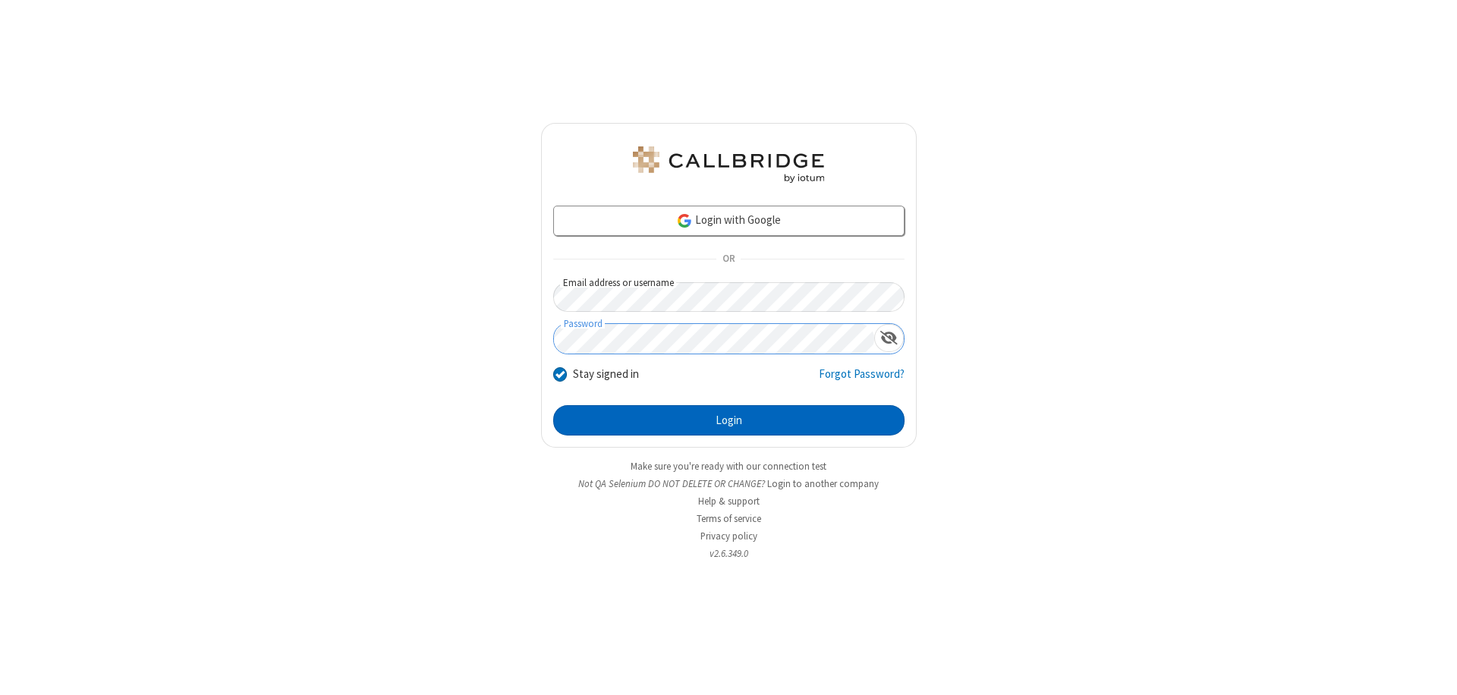
click at [729, 420] on button "Login" at bounding box center [728, 420] width 351 height 30
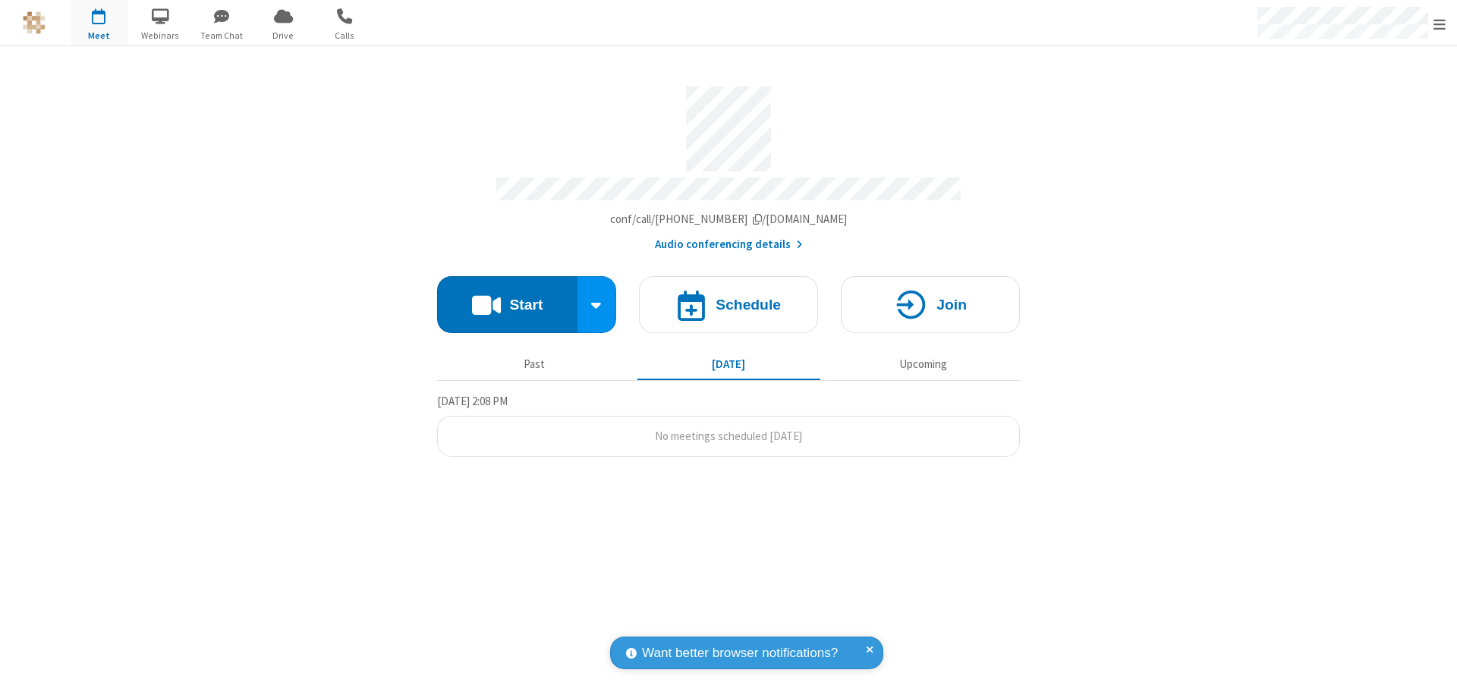
click at [1440, 24] on span "Open menu" at bounding box center [1440, 24] width 12 height 15
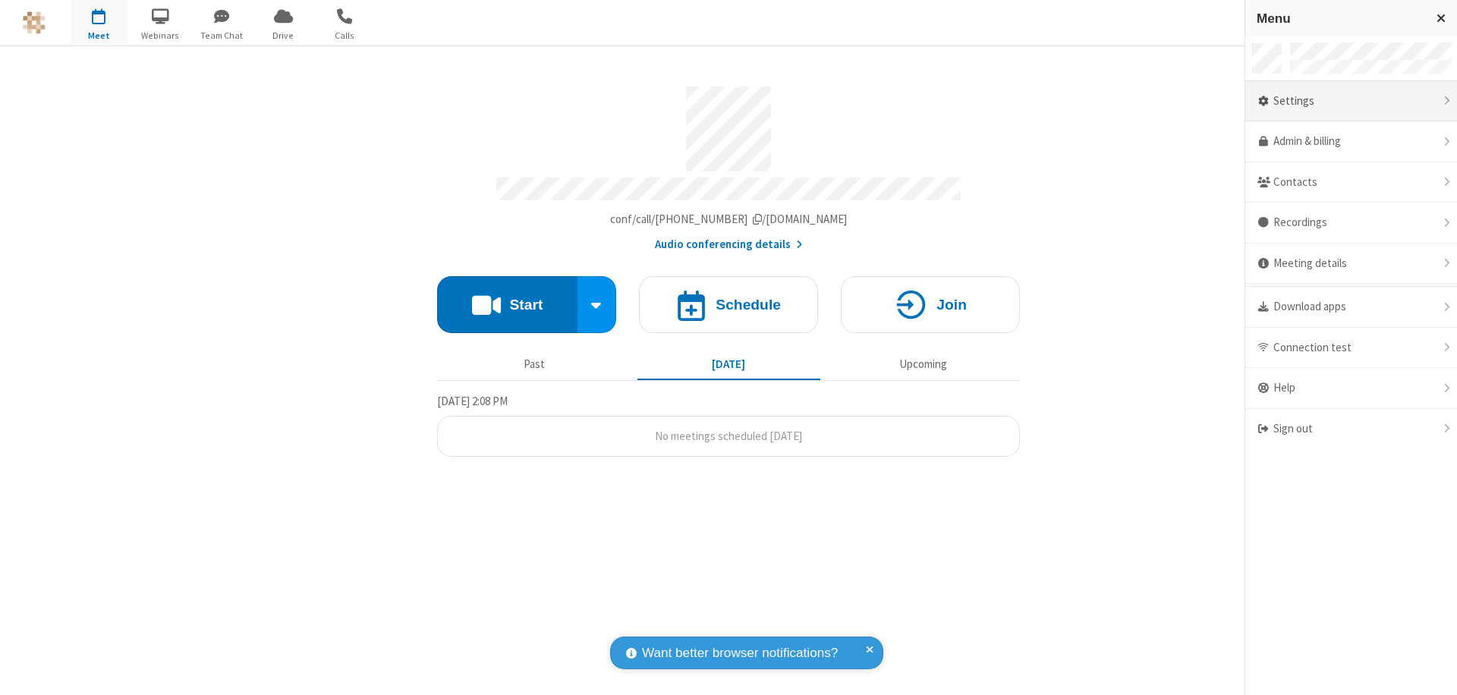
click at [1351, 101] on div "Settings" at bounding box center [1351, 101] width 212 height 41
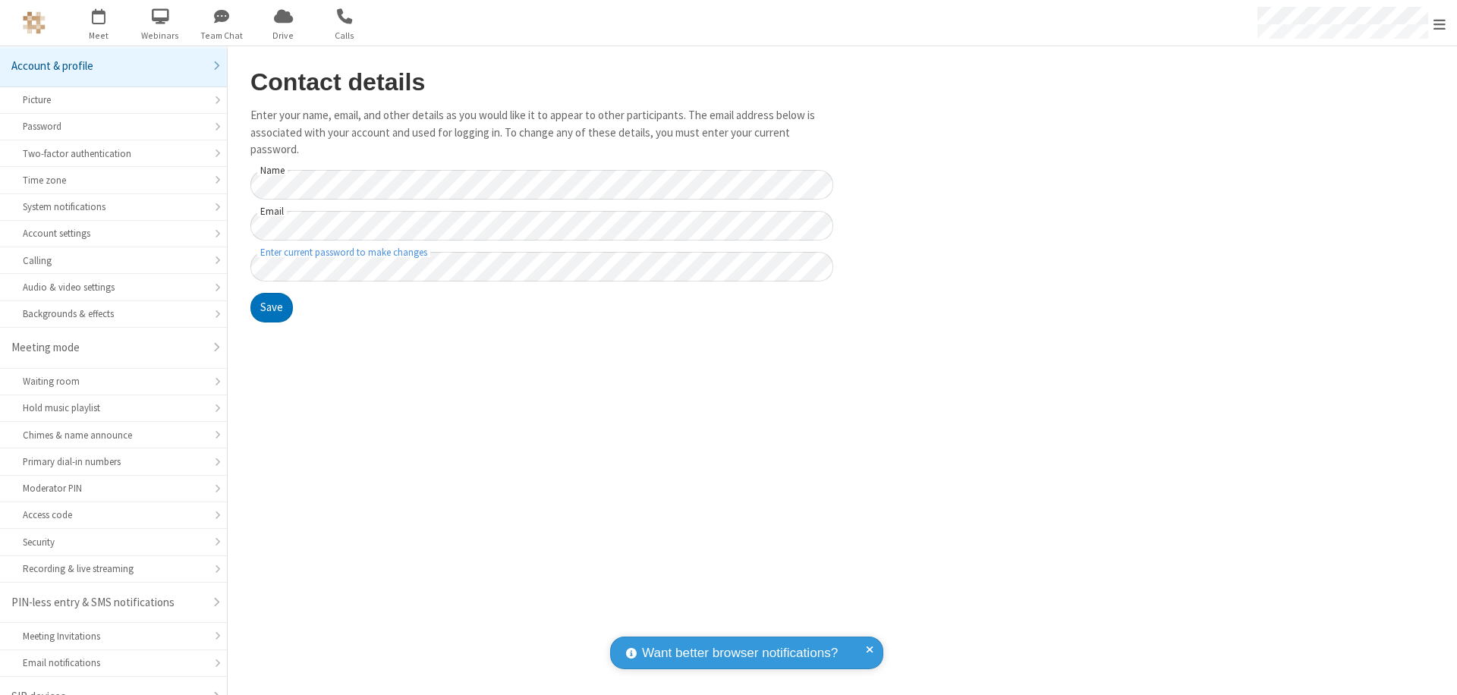
scroll to position [21, 0]
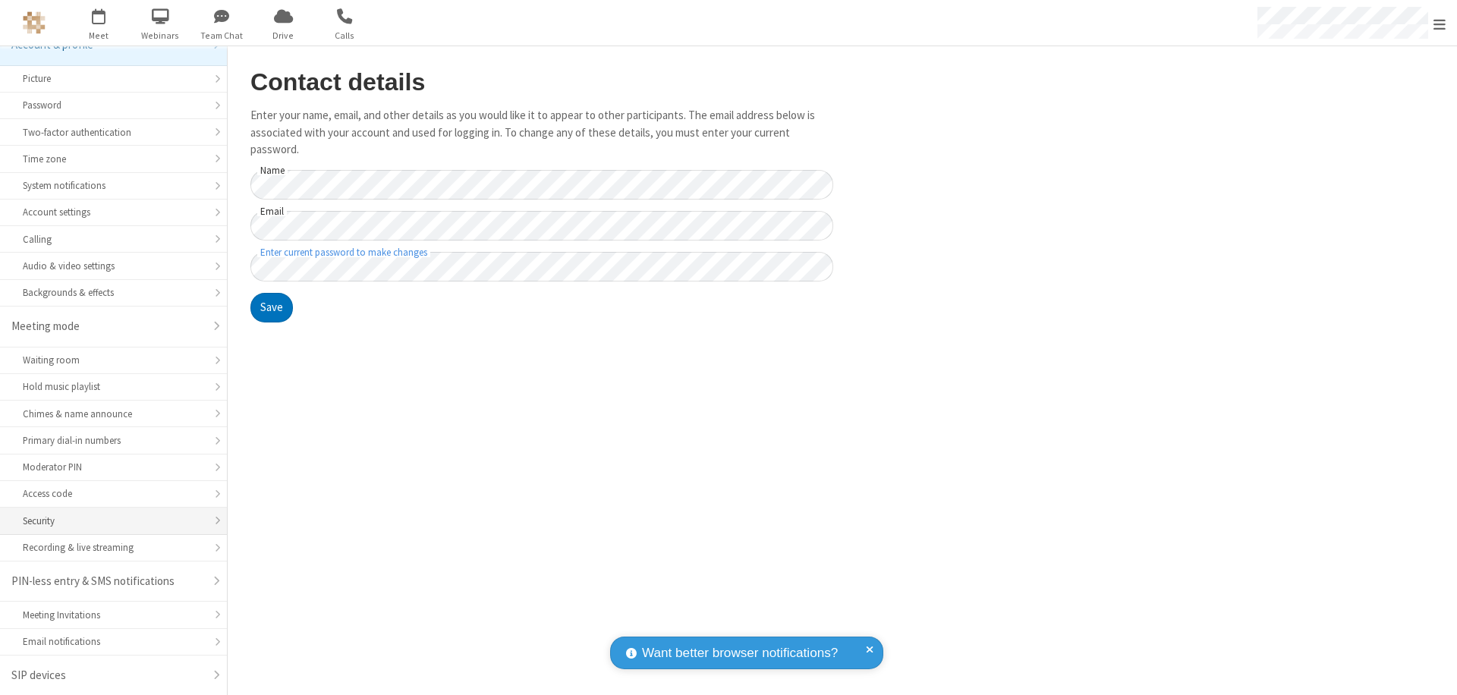
click at [108, 521] on div "Security" at bounding box center [113, 521] width 181 height 14
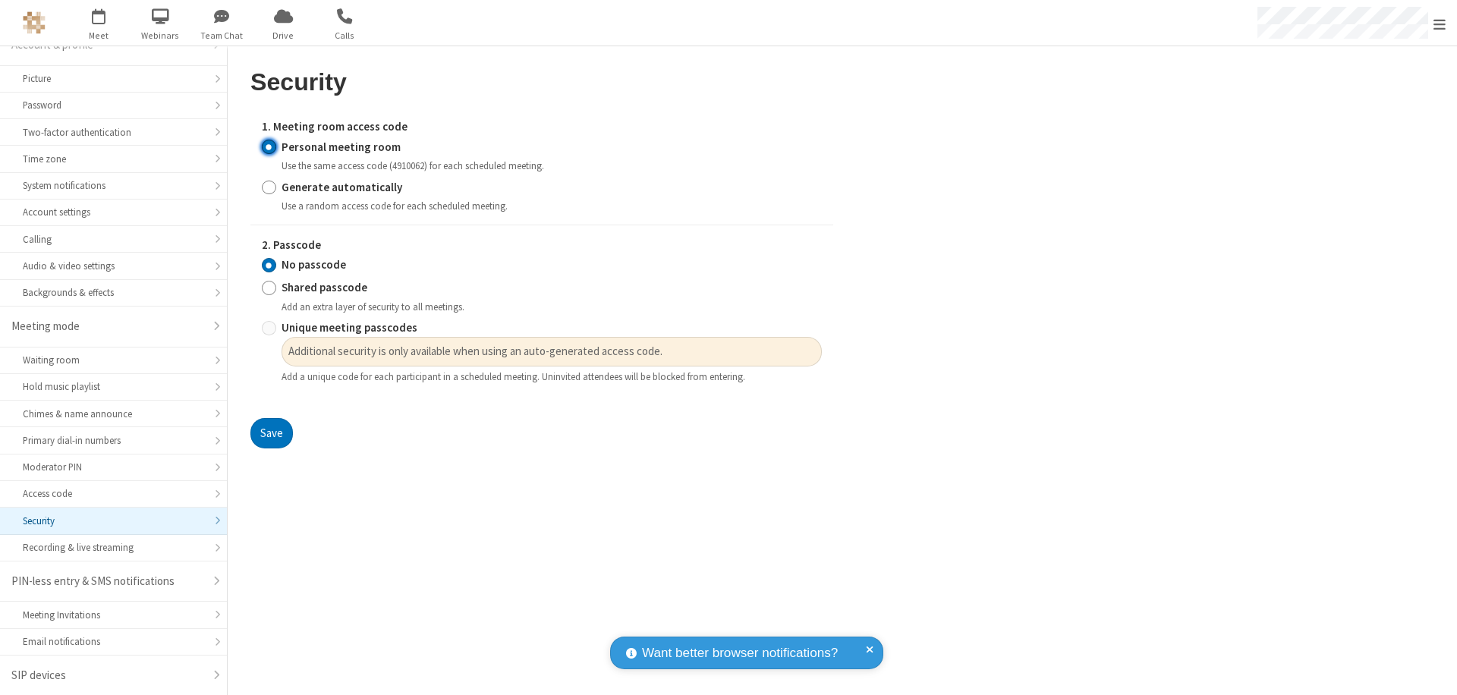
click at [269, 146] on input "Personal meeting room" at bounding box center [269, 147] width 14 height 16
click at [269, 265] on input "No passcode" at bounding box center [269, 265] width 14 height 16
click at [271, 433] on button "Save" at bounding box center [271, 433] width 42 height 30
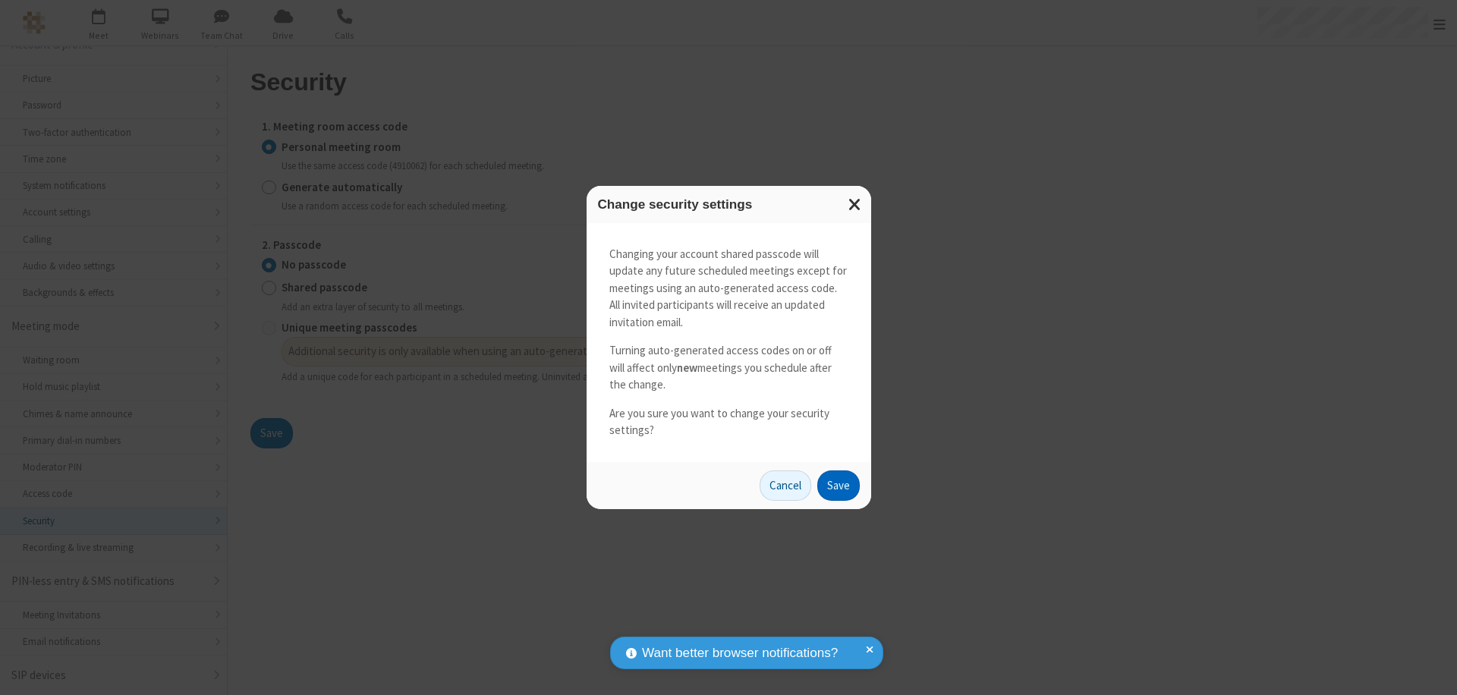
click at [838, 485] on button "Save" at bounding box center [838, 486] width 42 height 30
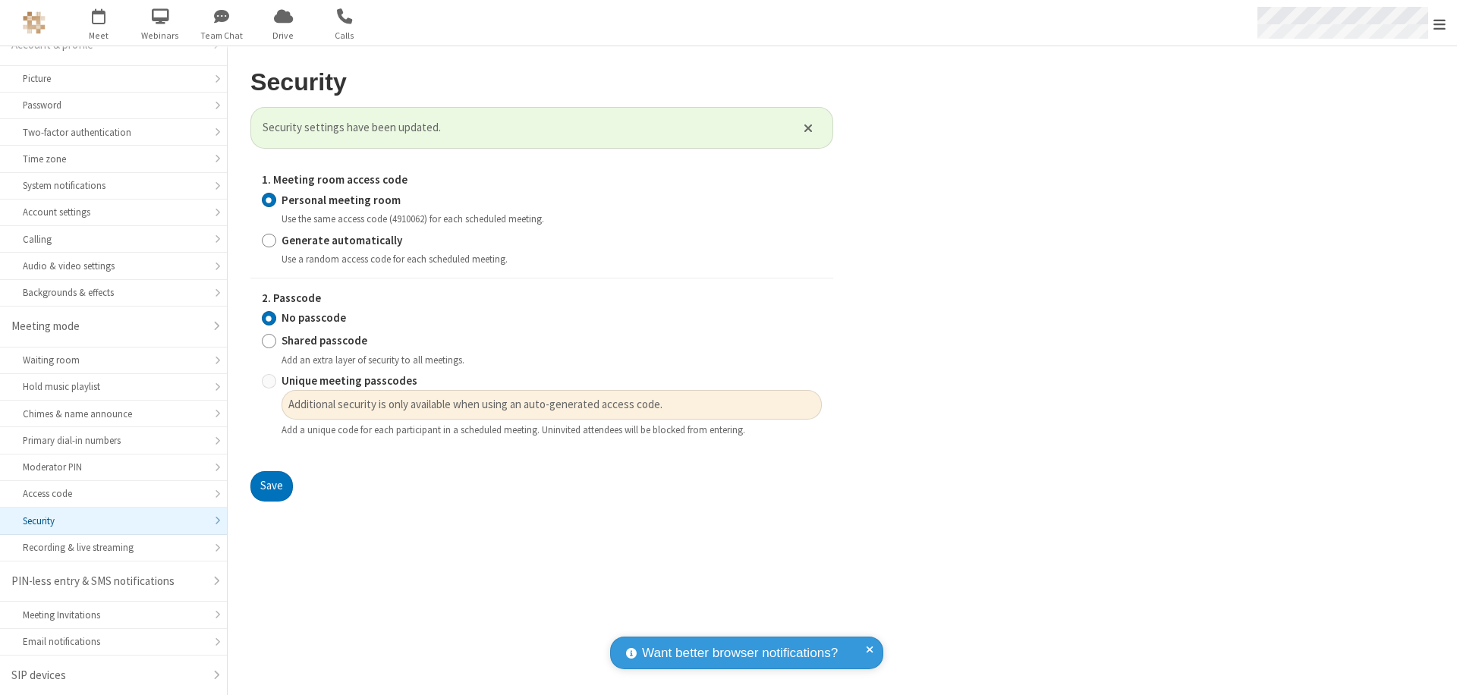
click at [1440, 24] on span "Open menu" at bounding box center [1440, 24] width 12 height 15
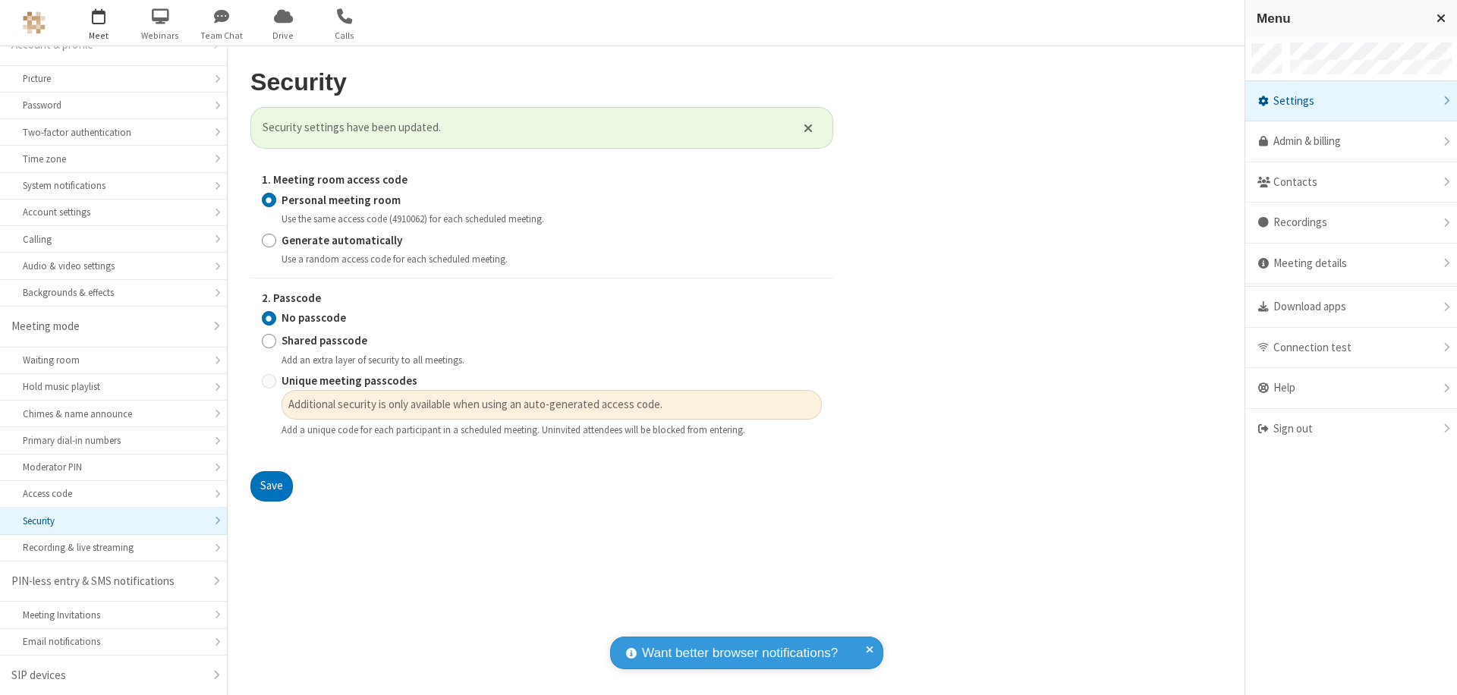
click at [99, 23] on span "button" at bounding box center [99, 16] width 57 height 26
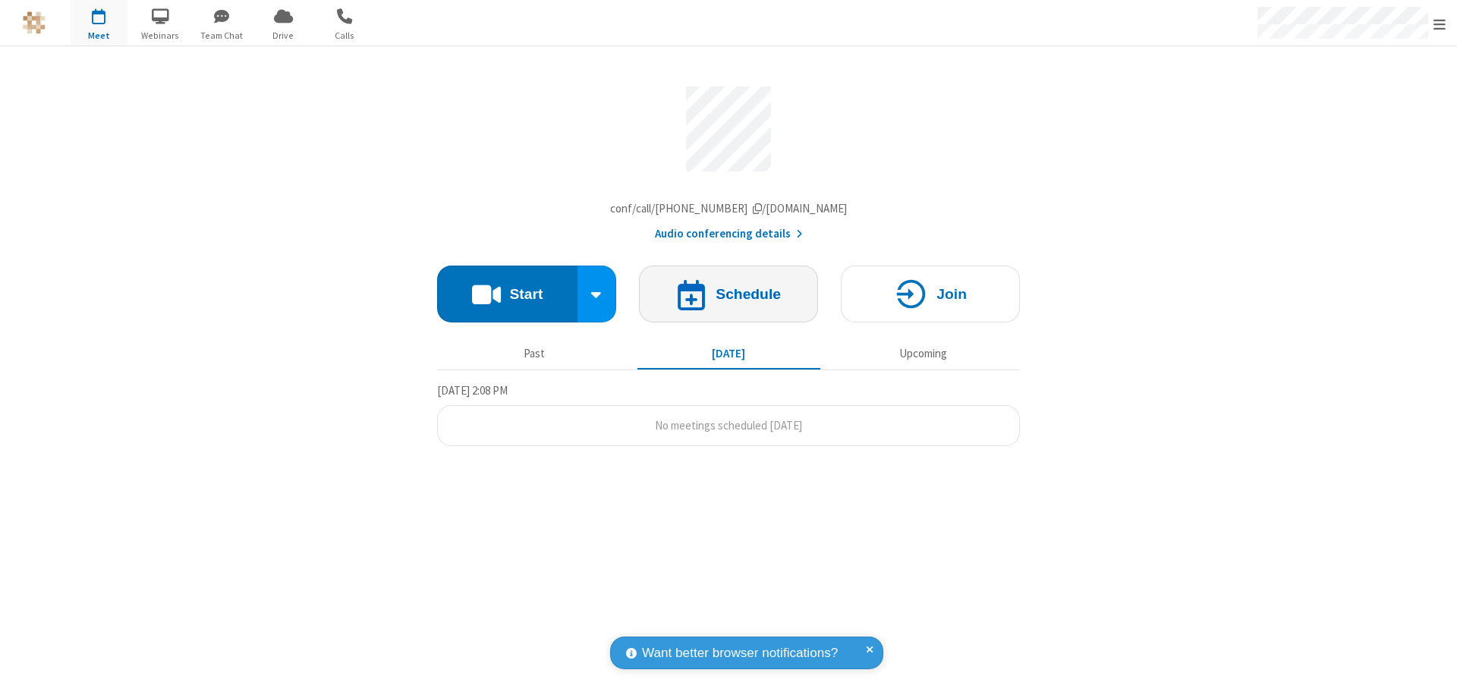
click at [729, 297] on h4 "Schedule" at bounding box center [748, 294] width 65 height 14
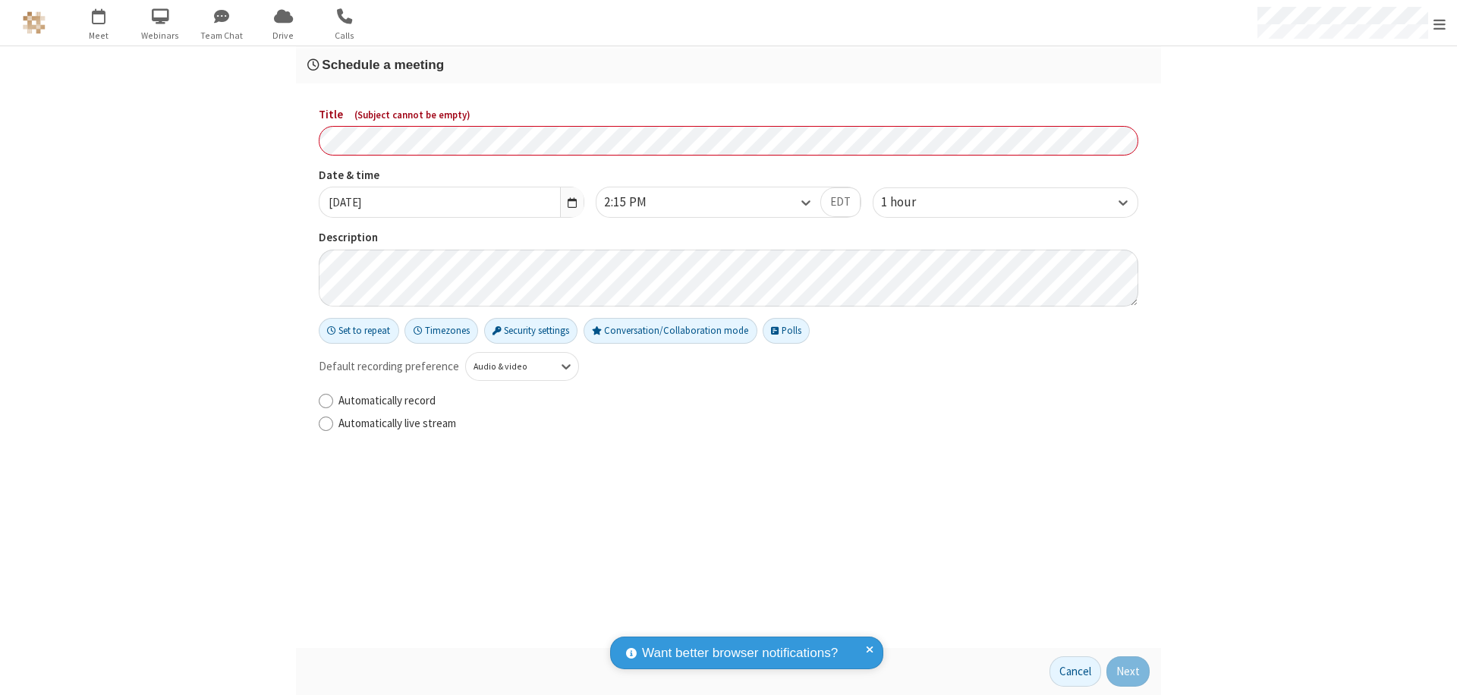
click at [729, 65] on h3 "Schedule a meeting" at bounding box center [728, 65] width 842 height 14
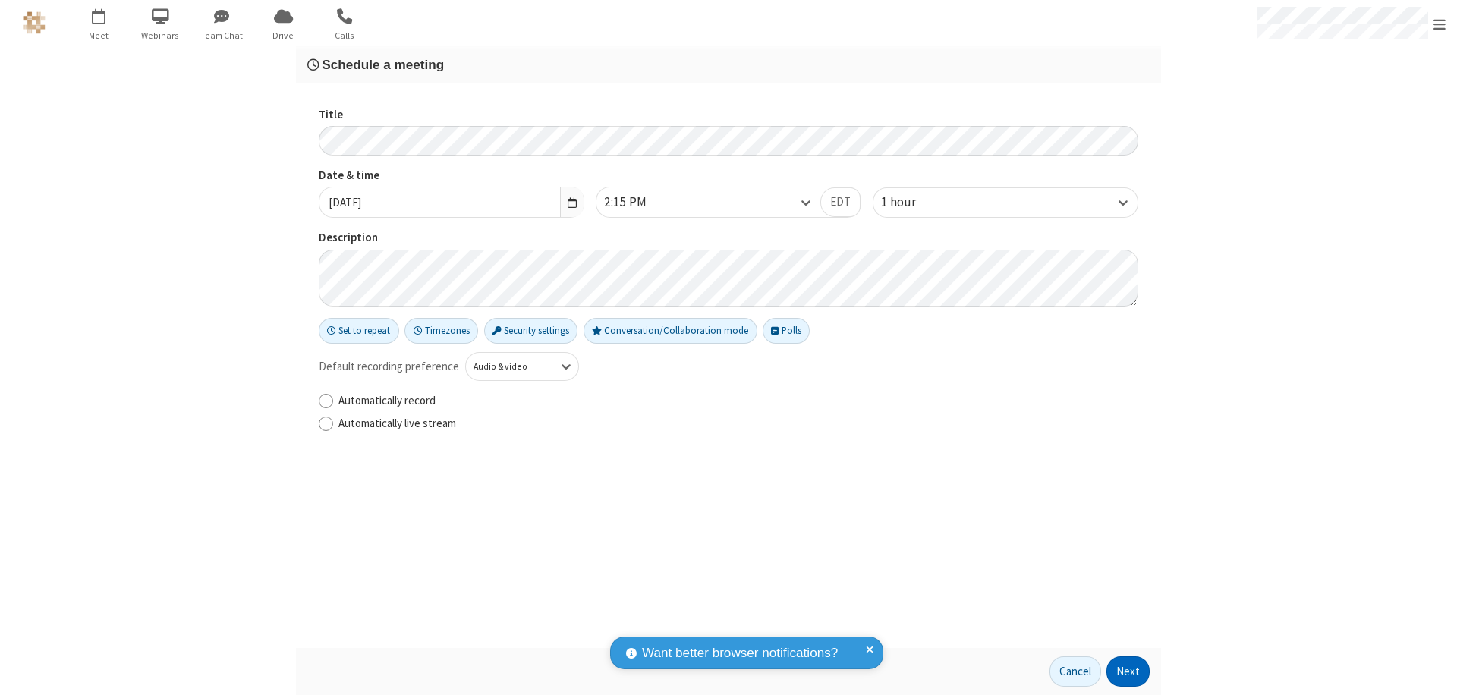
click at [1128, 672] on button "Next" at bounding box center [1127, 671] width 43 height 30
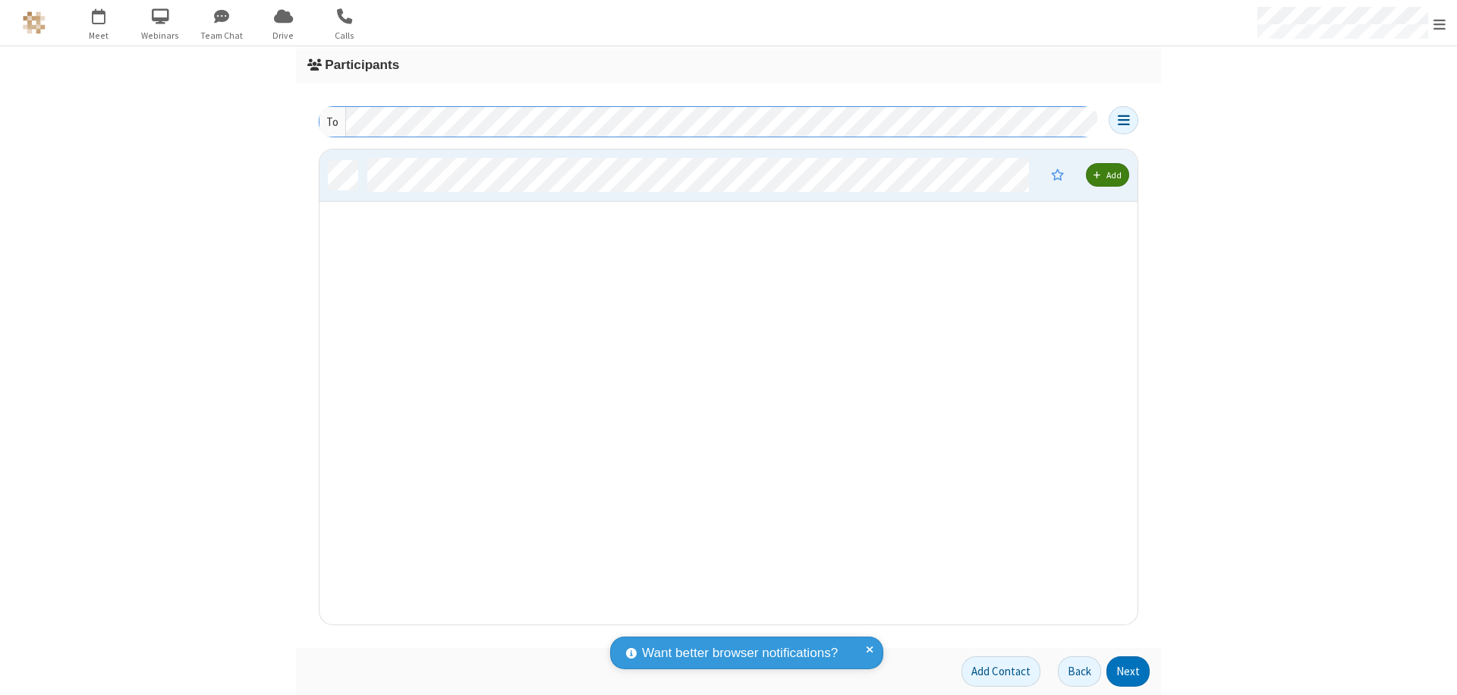
scroll to position [464, 807]
click at [1128, 672] on button "Next" at bounding box center [1127, 671] width 43 height 30
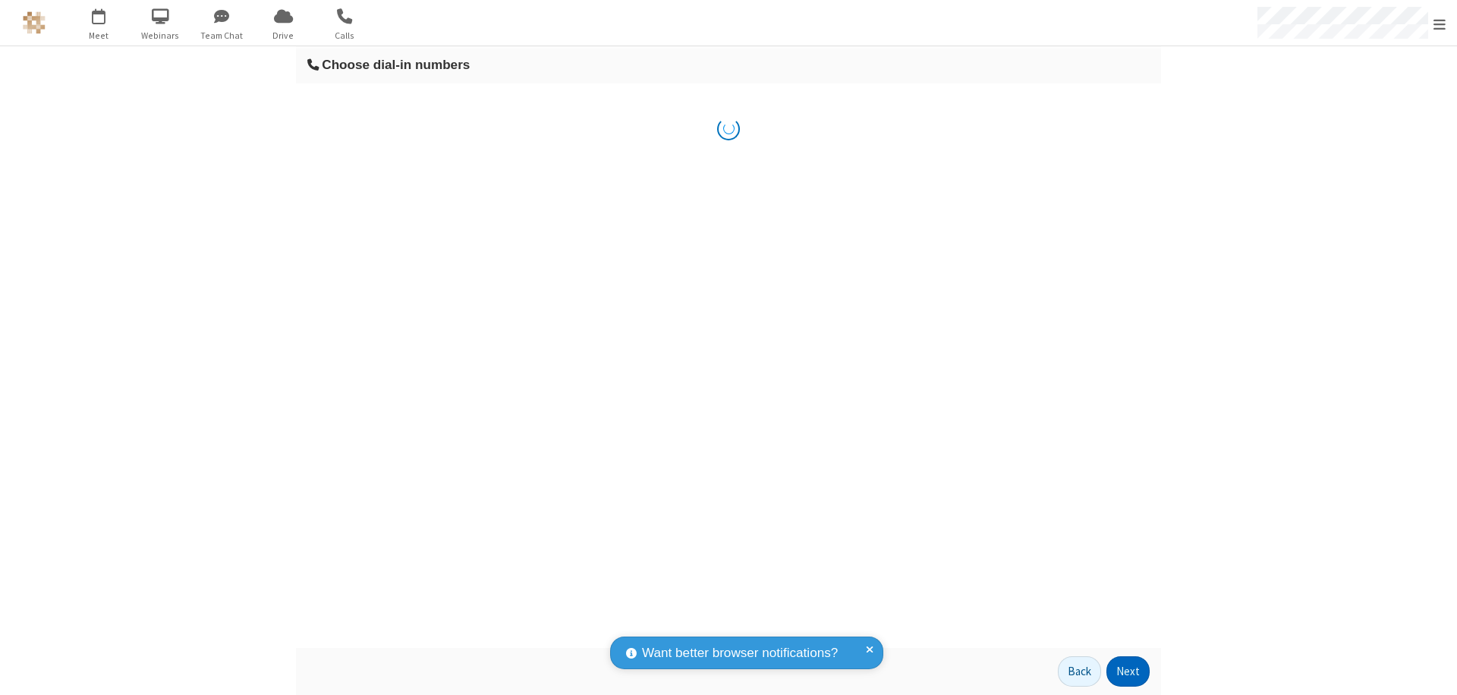
click at [1128, 672] on button "Next" at bounding box center [1127, 671] width 43 height 30
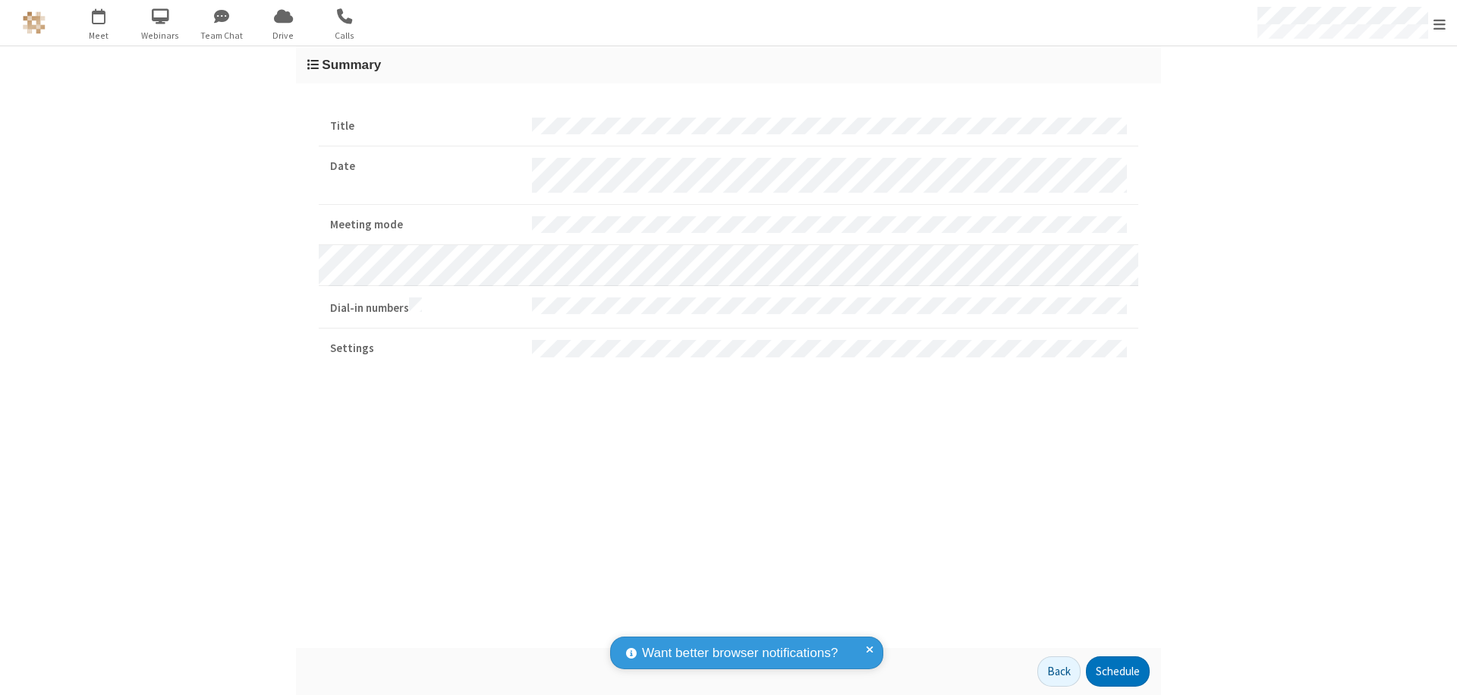
click at [1117, 672] on button "Schedule" at bounding box center [1118, 671] width 64 height 30
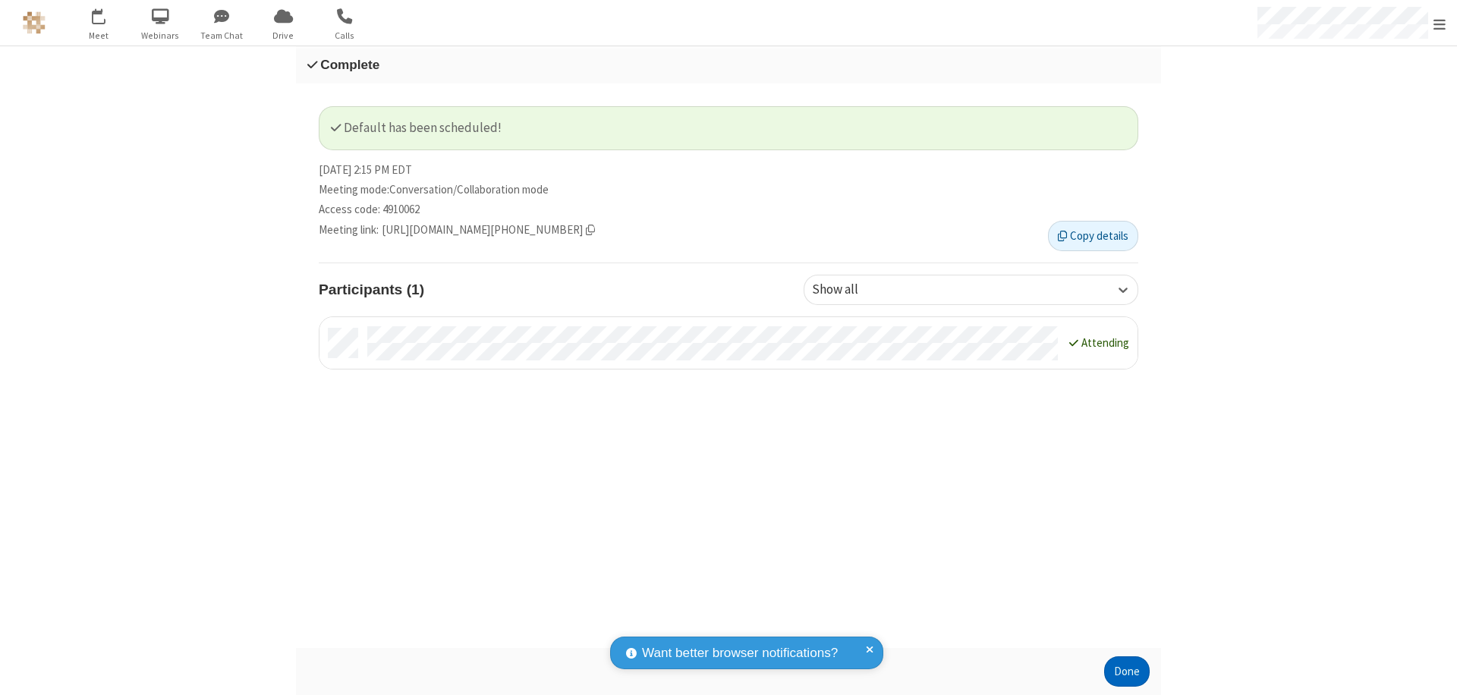
click at [1127, 672] on button "Done" at bounding box center [1127, 671] width 46 height 30
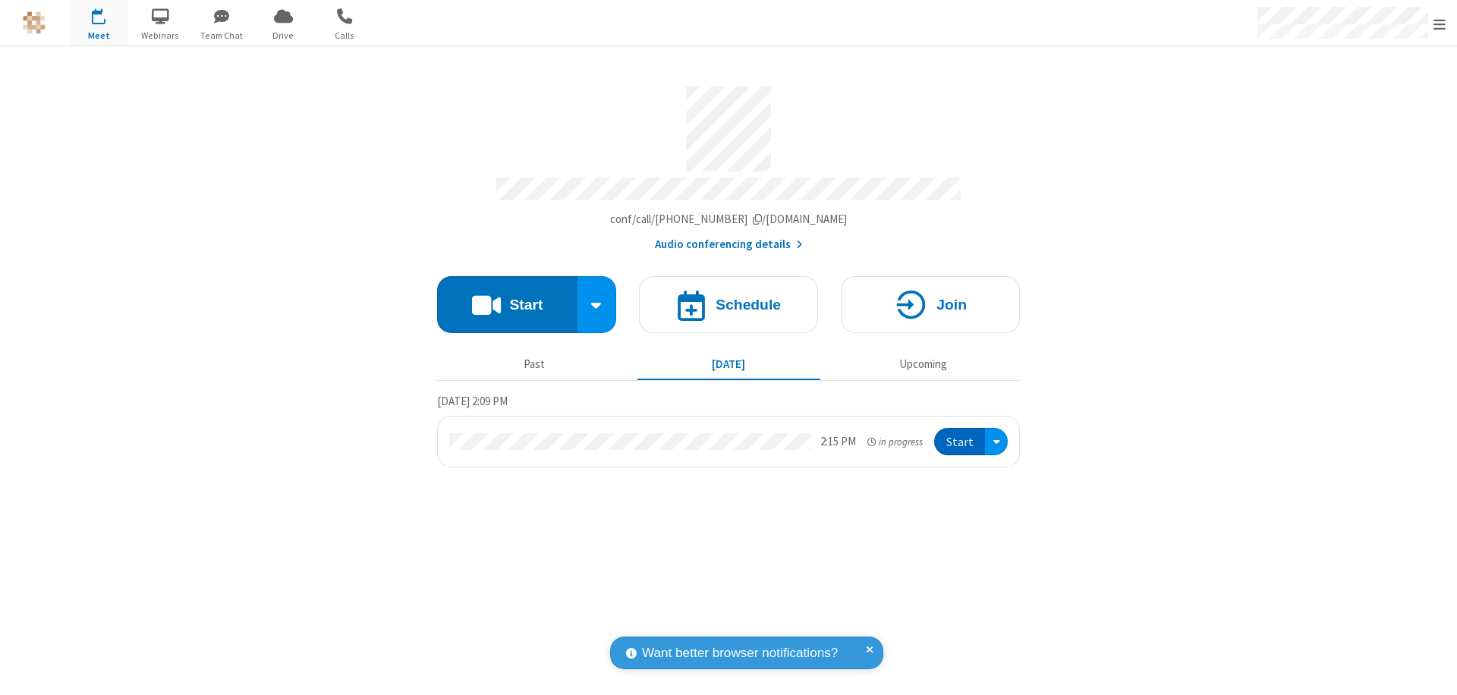
click at [961, 435] on button "Start" at bounding box center [959, 442] width 51 height 28
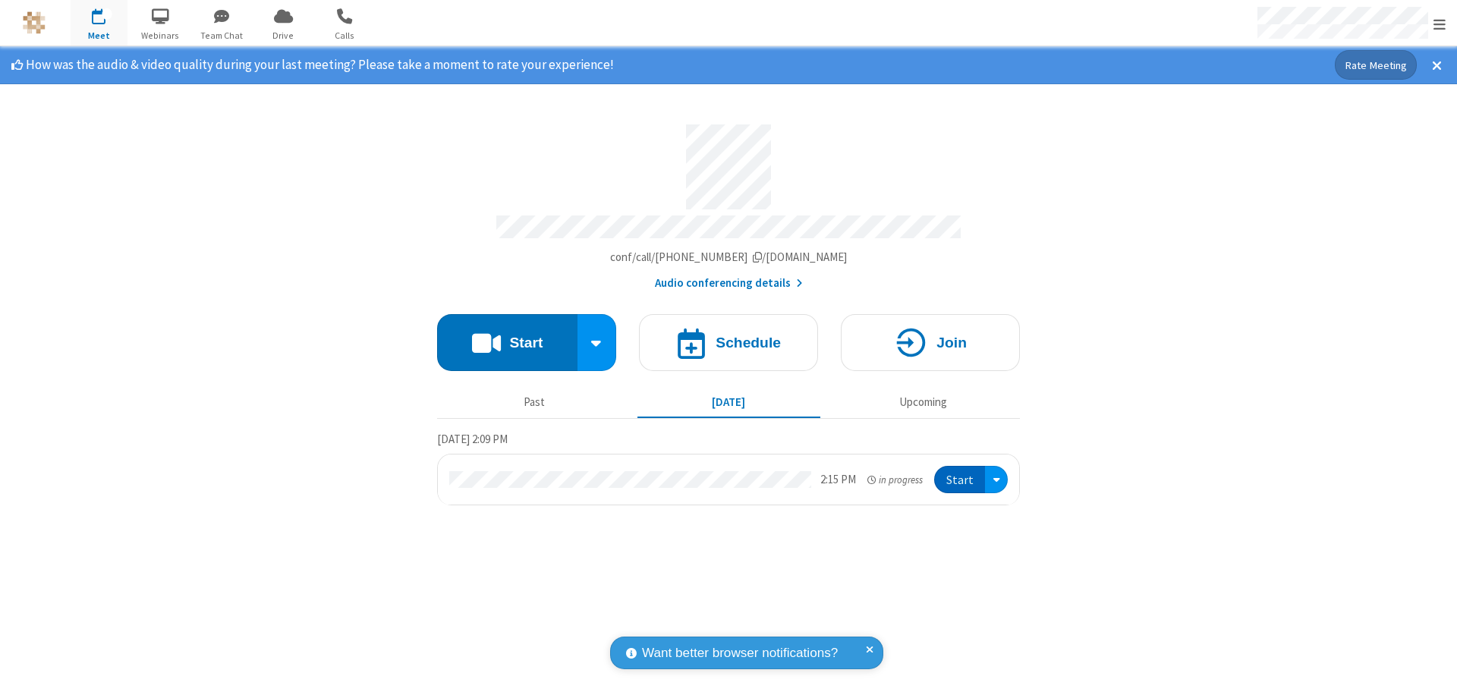
click at [1440, 24] on span "Open menu" at bounding box center [1440, 24] width 12 height 15
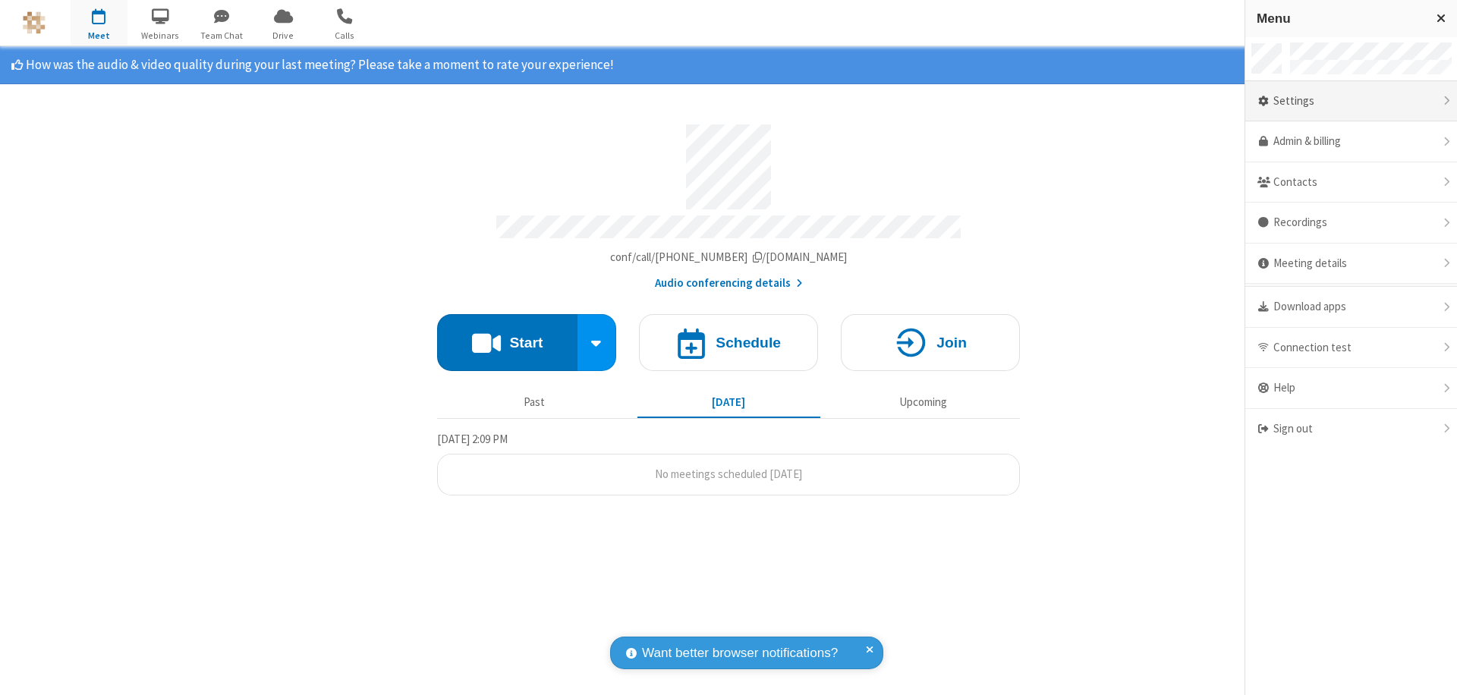
click at [1351, 101] on div "Settings" at bounding box center [1351, 101] width 212 height 41
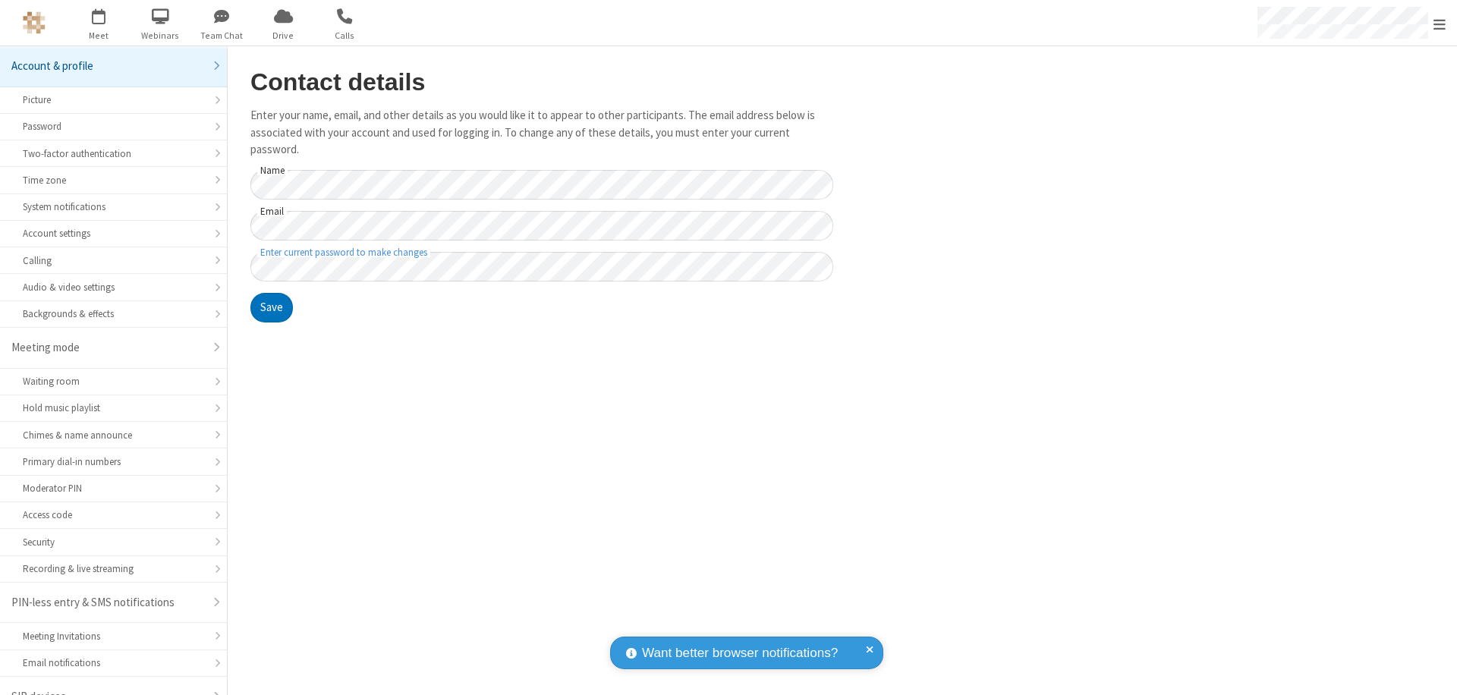
scroll to position [21, 0]
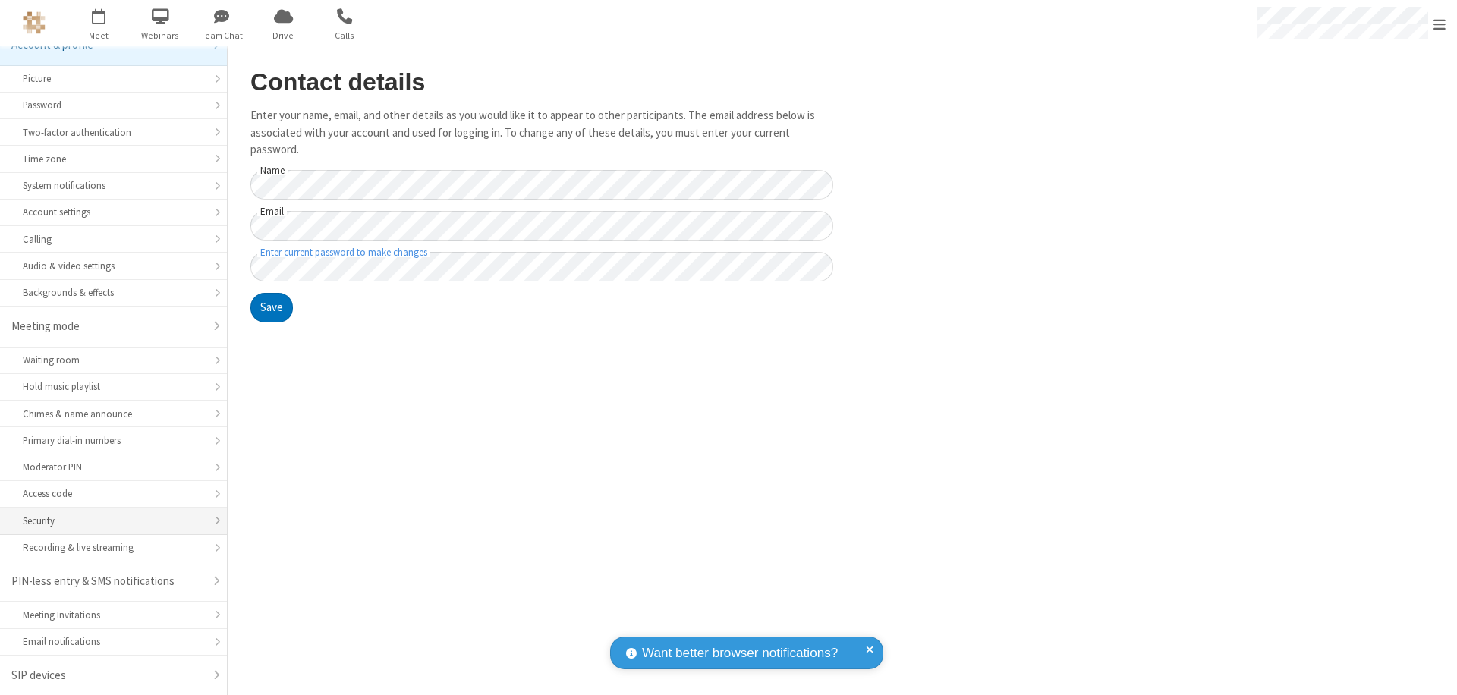
click at [108, 521] on div "Security" at bounding box center [113, 521] width 181 height 14
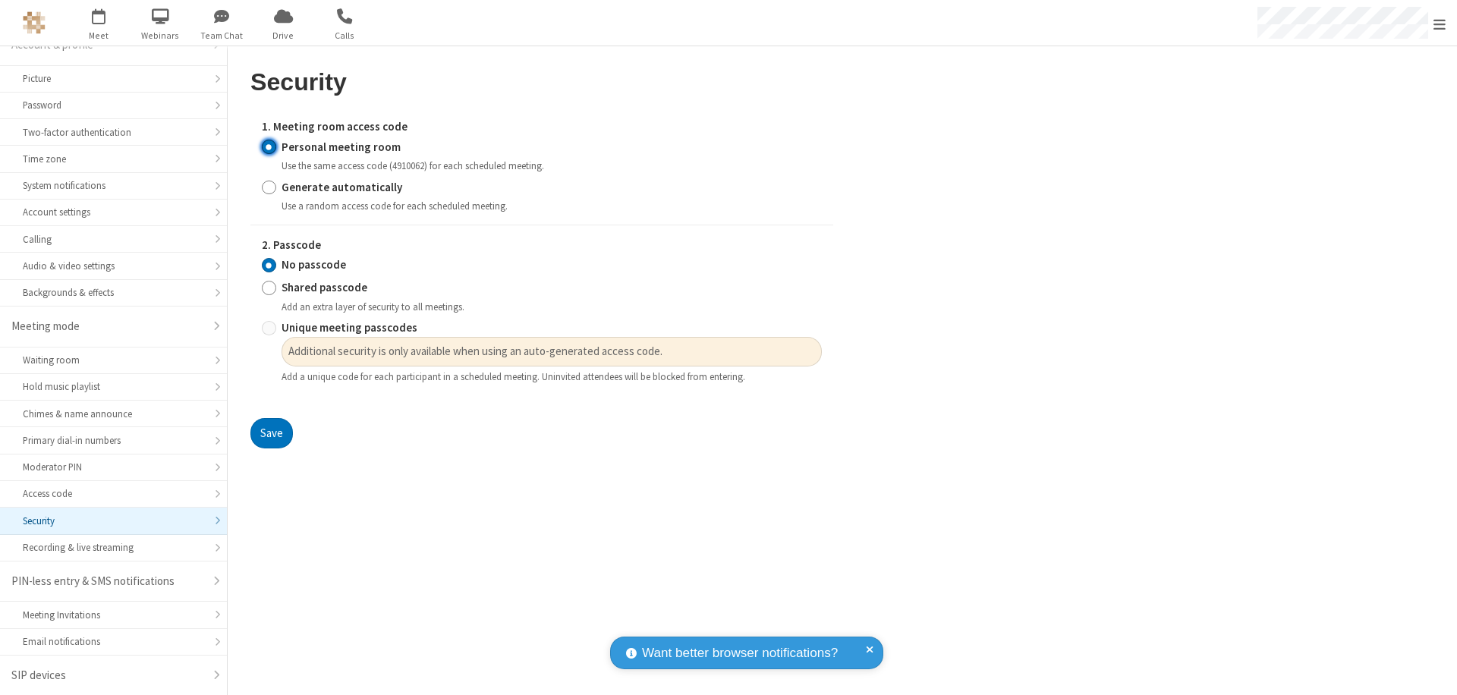
click at [269, 146] on input "Personal meeting room" at bounding box center [269, 147] width 14 height 16
click at [269, 265] on input "No passcode" at bounding box center [269, 265] width 14 height 16
click at [271, 433] on button "Save" at bounding box center [271, 433] width 42 height 30
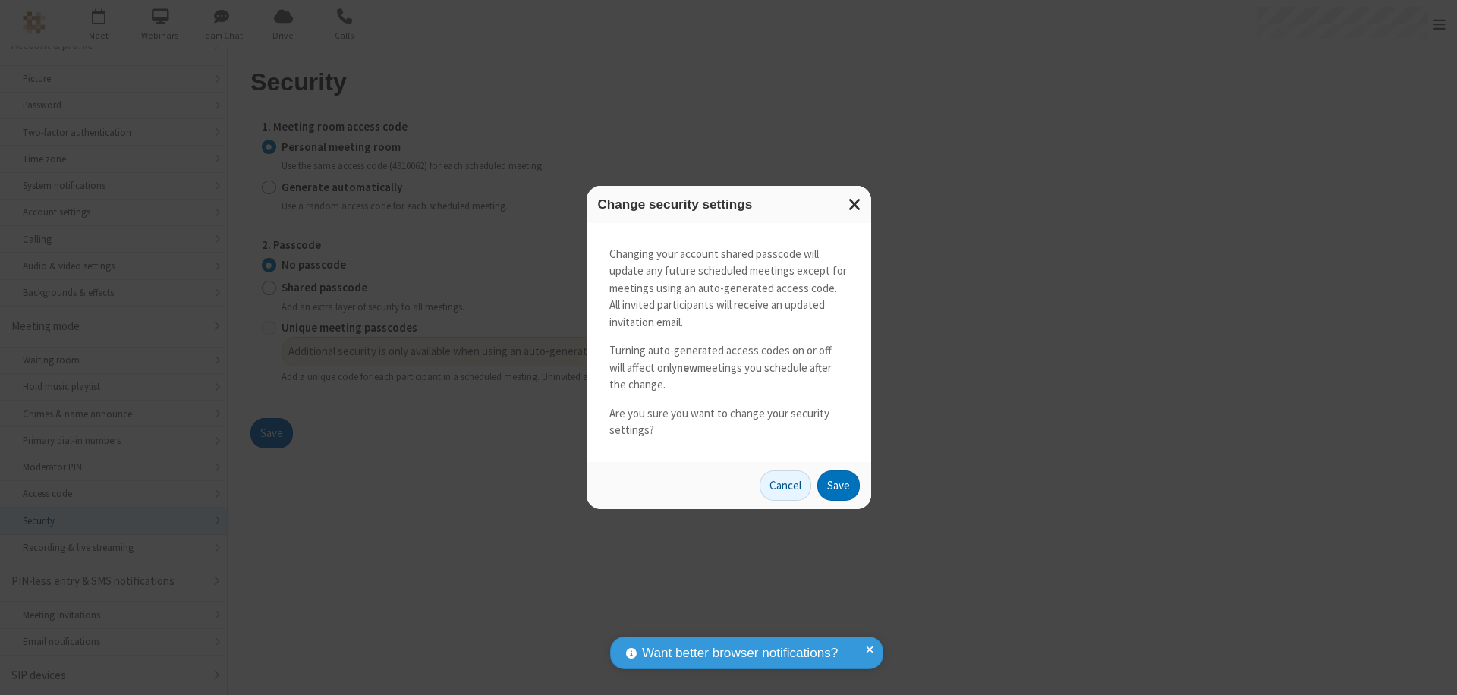
click at [838, 485] on button "Save" at bounding box center [838, 486] width 42 height 30
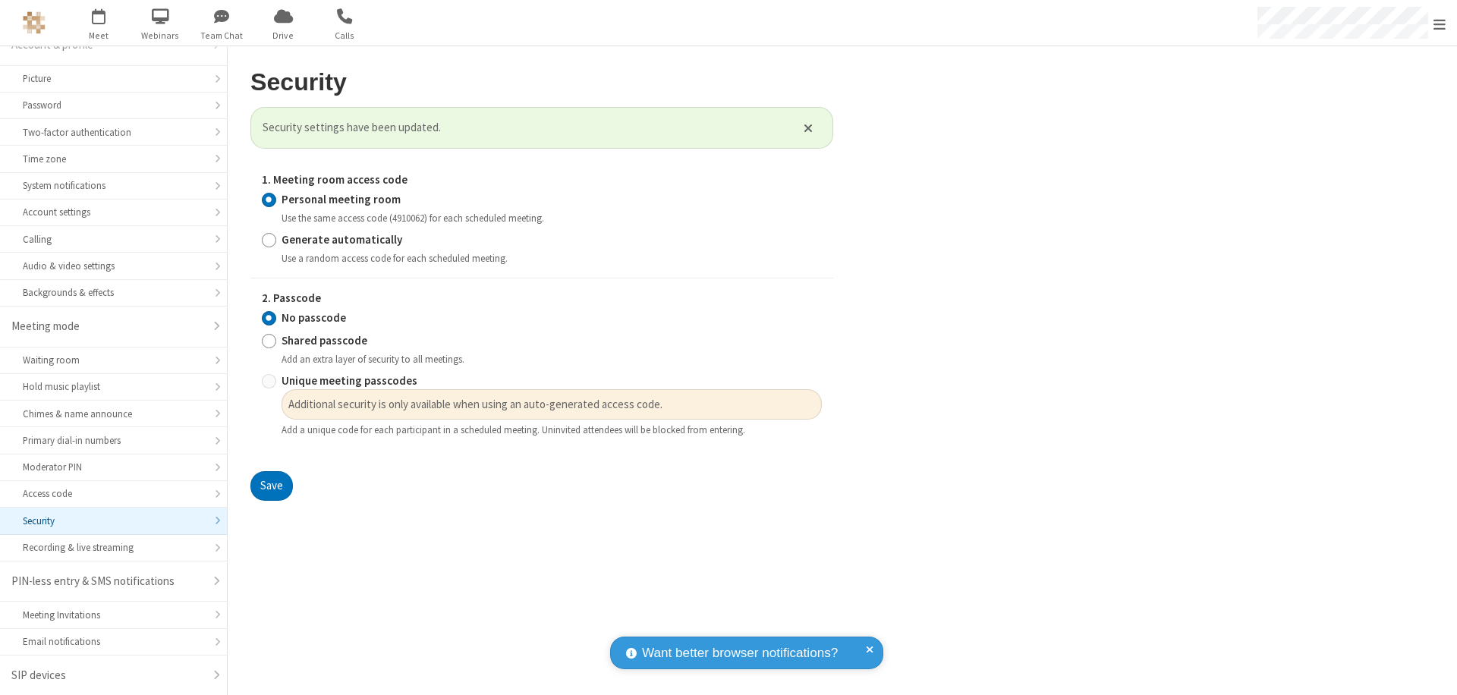
click at [1440, 23] on span "Open menu" at bounding box center [1440, 24] width 12 height 15
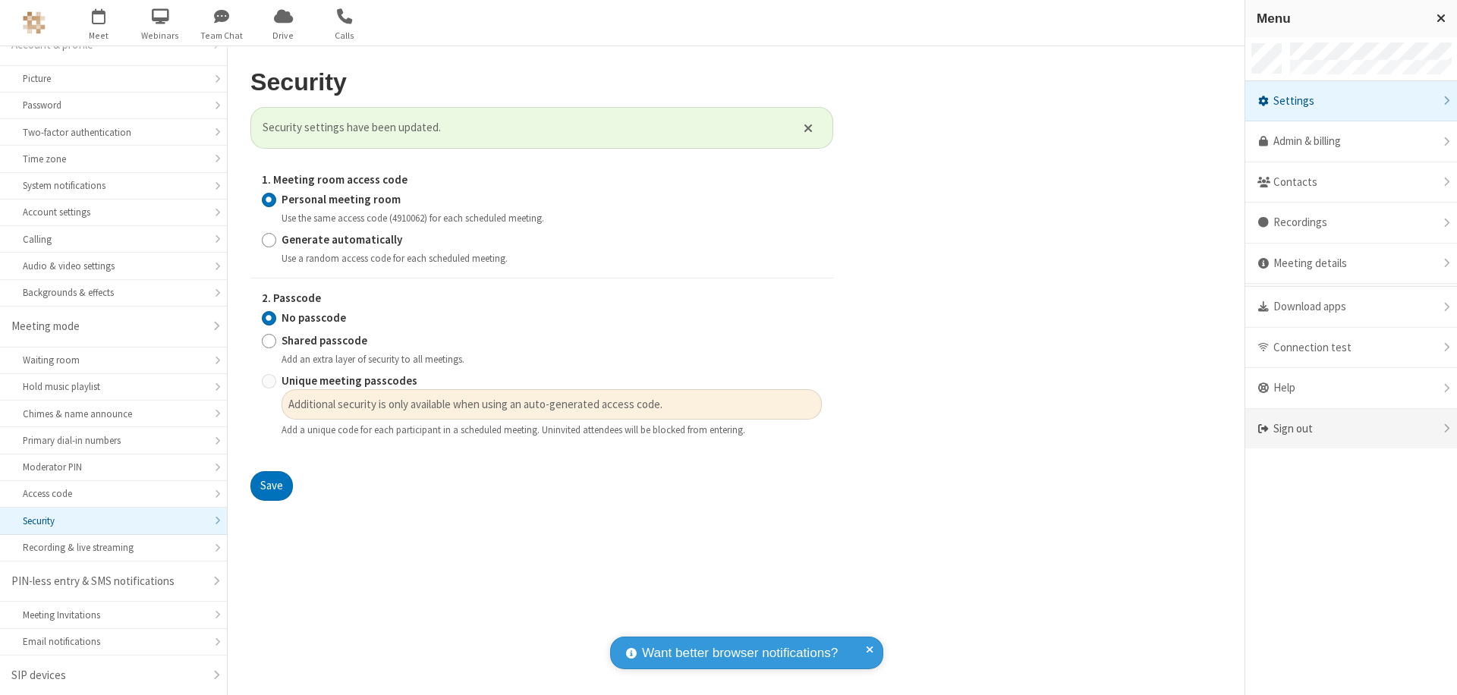
click at [1351, 429] on div "Sign out" at bounding box center [1351, 429] width 212 height 40
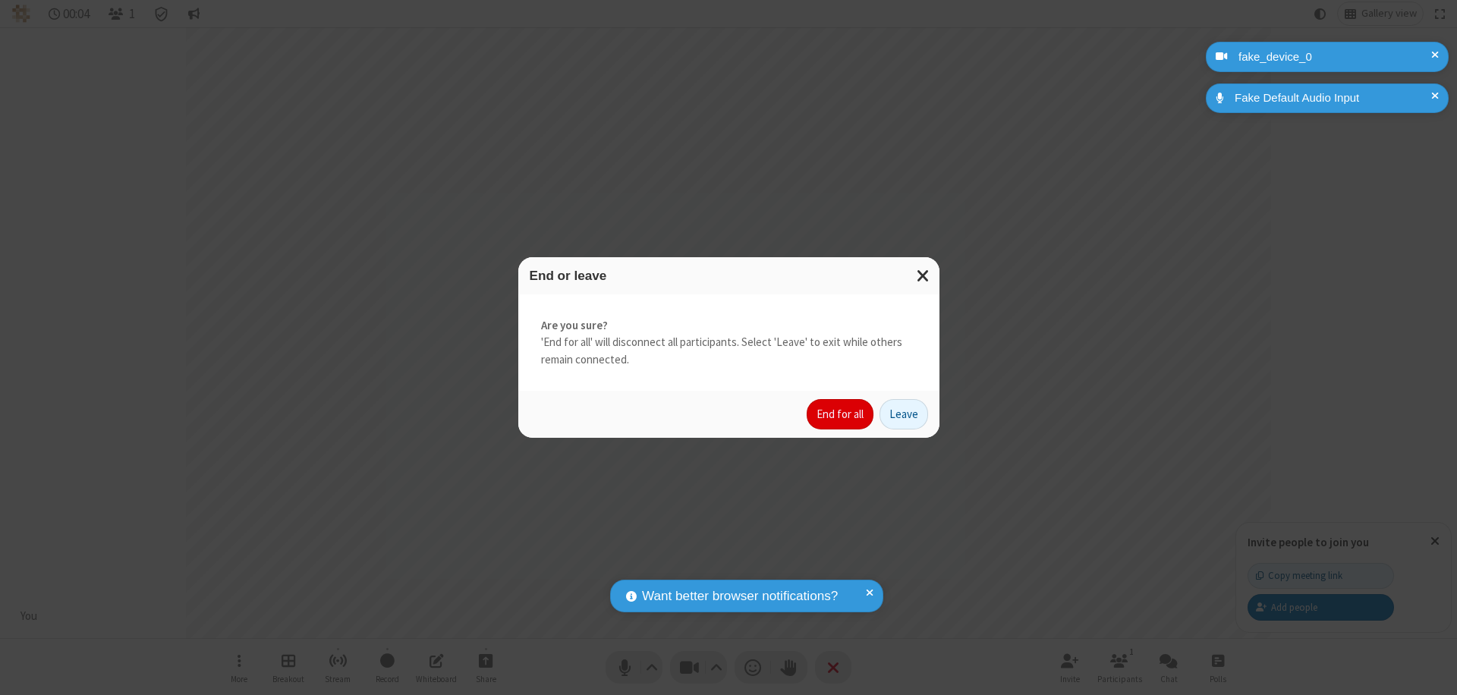
click at [841, 414] on button "End for all" at bounding box center [840, 414] width 67 height 30
